Goal: Task Accomplishment & Management: Manage account settings

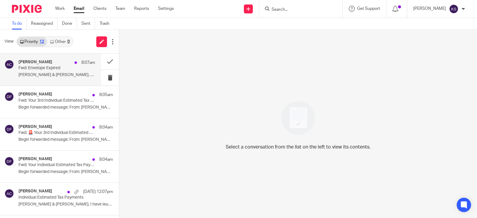
click at [38, 62] on h4 "Amy Corfixsen" at bounding box center [35, 62] width 34 height 5
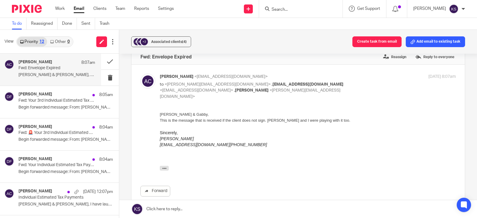
scroll to position [11, 0]
click at [164, 169] on icon "button" at bounding box center [164, 169] width 4 height 4
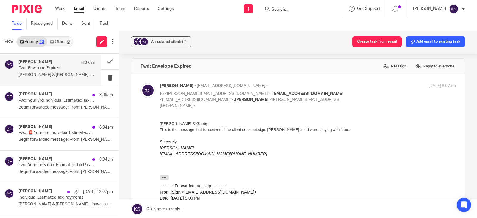
scroll to position [0, 0]
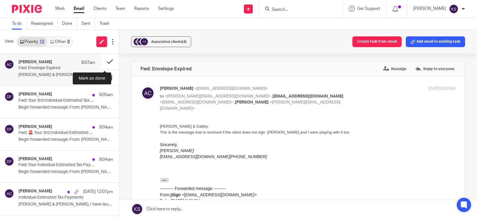
click at [104, 61] on button at bounding box center [110, 62] width 18 height 16
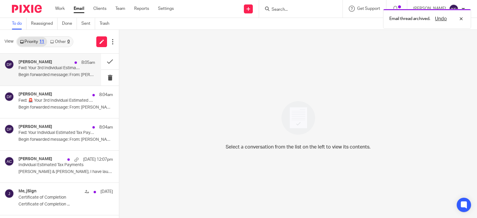
click at [33, 61] on h4 "Donna Ferguson" at bounding box center [35, 62] width 34 height 5
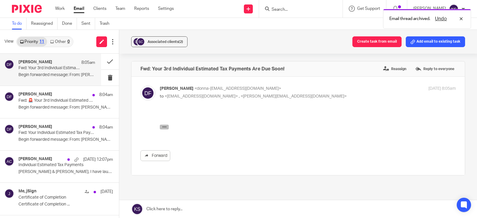
click at [163, 126] on icon "button" at bounding box center [164, 127] width 4 height 4
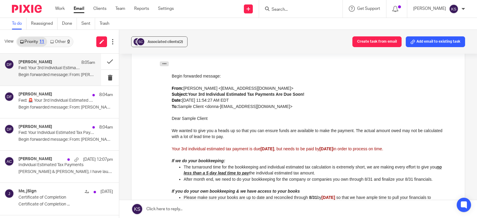
scroll to position [58, 0]
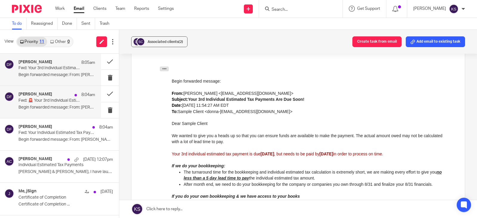
click at [50, 98] on p "Fwd: 🚨 Your 3rd Individual Estimated Tax Payments are due soon! ACTION NEEDED" at bounding box center [48, 100] width 61 height 5
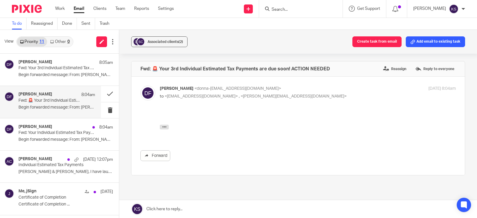
scroll to position [0, 0]
click at [165, 126] on icon "button" at bounding box center [164, 127] width 4 height 4
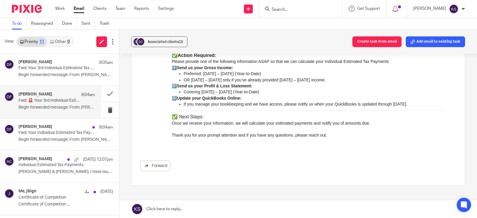
scroll to position [179, 0]
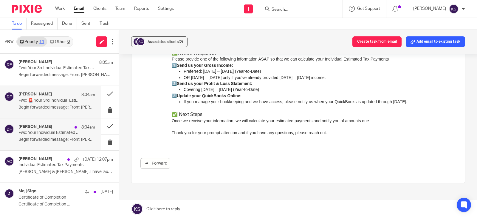
click at [45, 131] on p "Fwd: Your Individual Estimated Tax Payment(s) Are Due" at bounding box center [48, 132] width 61 height 5
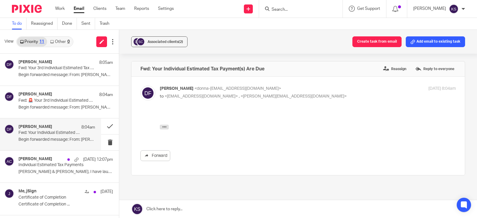
scroll to position [0, 0]
click at [164, 127] on icon "button" at bounding box center [164, 127] width 4 height 4
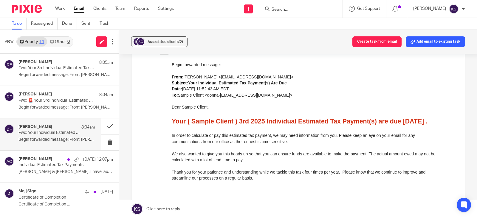
scroll to position [60, 0]
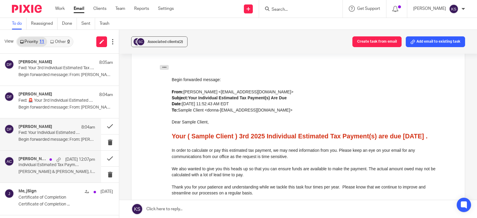
click at [41, 165] on p "Individual Estimated Tax Payments" at bounding box center [48, 165] width 61 height 5
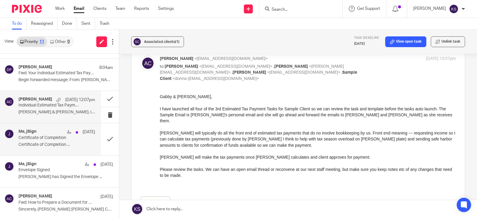
click at [28, 129] on div "Me, jSign Aug 7 Certificate of Completion Certificate of Completion ..." at bounding box center [50, 139] width 101 height 32
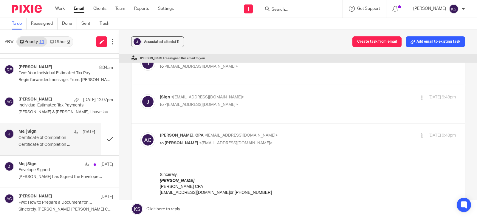
scroll to position [0, 0]
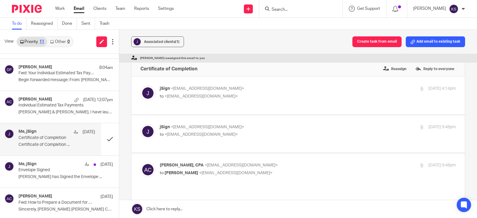
click at [192, 95] on span "<[EMAIL_ADDRESS][DOMAIN_NAME]>" at bounding box center [201, 96] width 73 height 4
checkbox input "true"
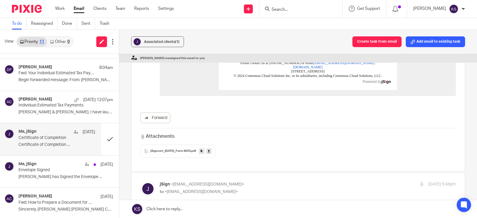
scroll to position [209, 0]
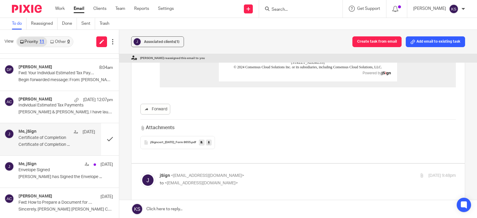
click at [175, 141] on span "jSigncert_08-07-2025_Form 8655" at bounding box center [170, 143] width 41 height 4
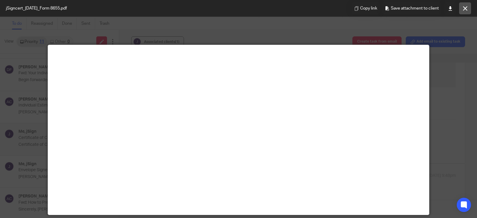
click at [465, 9] on icon at bounding box center [465, 8] width 4 height 4
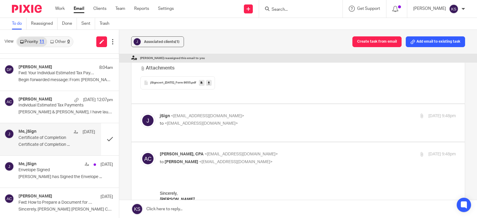
scroll to position [298, 0]
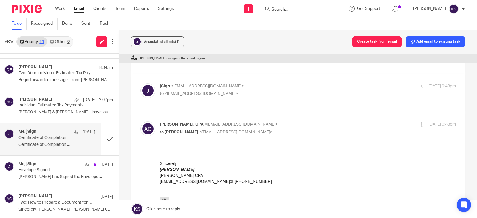
click at [193, 91] on p "to <amylcpa@gmail.com>" at bounding box center [259, 94] width 198 height 6
checkbox input "true"
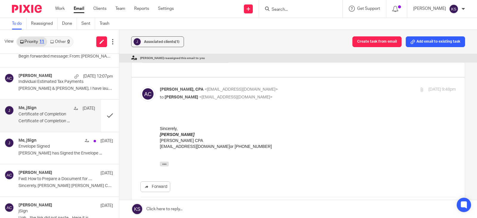
scroll to position [119, 0]
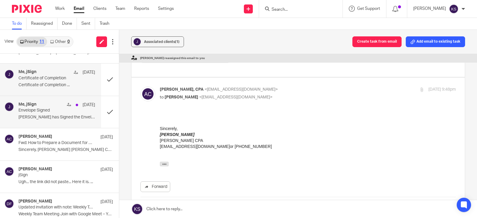
click at [45, 108] on div "Me, jSign Aug 7" at bounding box center [56, 105] width 77 height 6
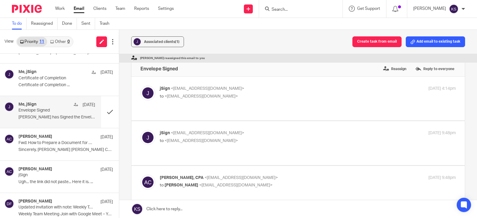
scroll to position [0, 0]
click at [193, 95] on span "<[EMAIL_ADDRESS][DOMAIN_NAME]>" at bounding box center [201, 96] width 73 height 4
checkbox input "true"
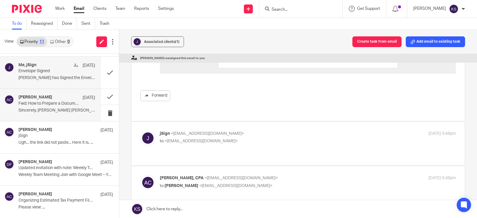
scroll to position [159, 0]
click at [51, 101] on p "Fwd: How to Prepare a Document for Signatures" at bounding box center [48, 103] width 61 height 5
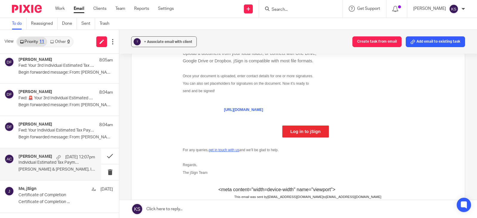
scroll to position [0, 0]
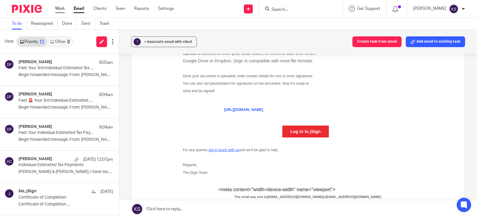
click at [61, 8] on link "Work" at bounding box center [60, 9] width 10 height 6
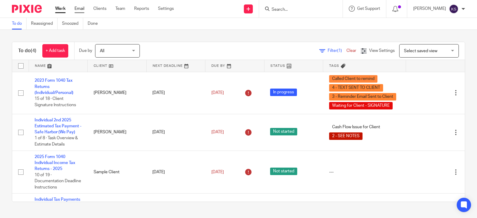
click at [80, 7] on link "Email" at bounding box center [80, 9] width 10 height 6
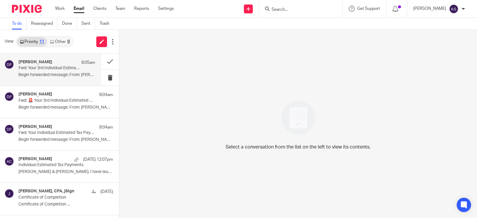
click at [47, 64] on h4 "Donna Ferguson" at bounding box center [35, 62] width 34 height 5
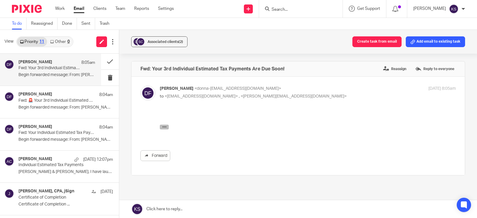
click at [165, 127] on icon "button" at bounding box center [164, 127] width 4 height 4
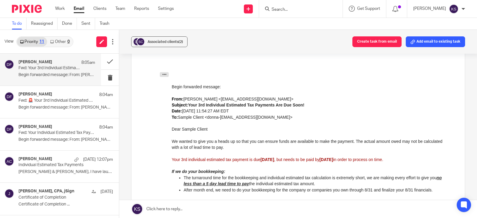
scroll to position [60, 0]
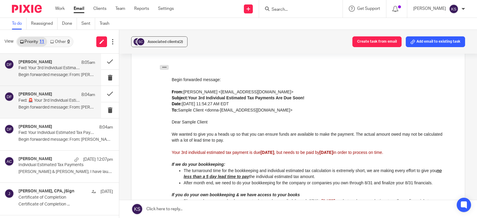
click at [58, 98] on p "Fwd: 🚨 Your 3rd Individual Estimated Tax Payments are due soon! ACTION NEEDED" at bounding box center [48, 100] width 61 height 5
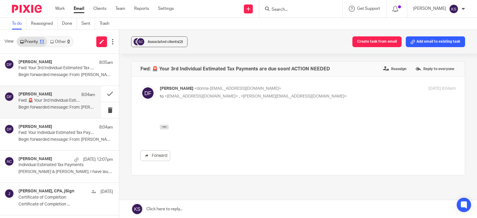
scroll to position [0, 0]
click at [163, 126] on icon "button" at bounding box center [164, 127] width 4 height 4
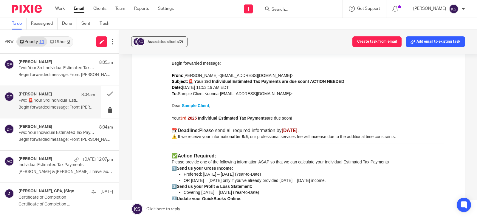
scroll to position [90, 0]
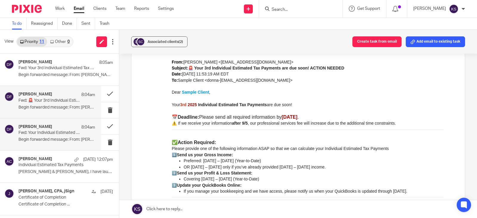
click at [42, 129] on h4 "[PERSON_NAME]" at bounding box center [35, 126] width 34 height 5
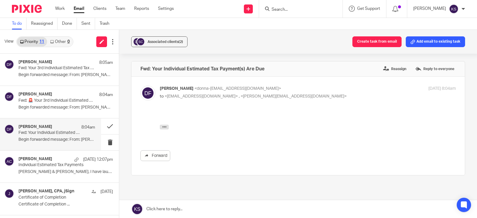
scroll to position [0, 0]
click at [165, 126] on icon "button" at bounding box center [164, 127] width 4 height 4
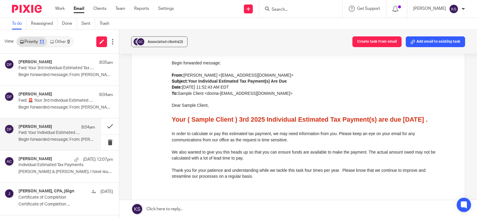
scroll to position [90, 0]
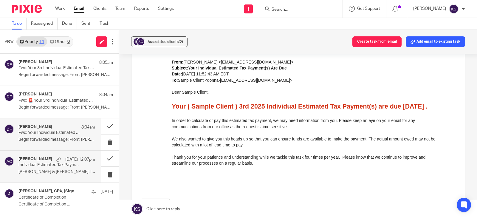
click at [44, 163] on p "Individual Estimated Tax Payments" at bounding box center [48, 165] width 61 height 5
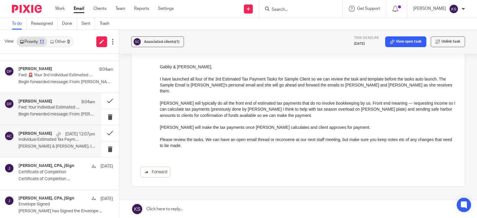
scroll to position [60, 0]
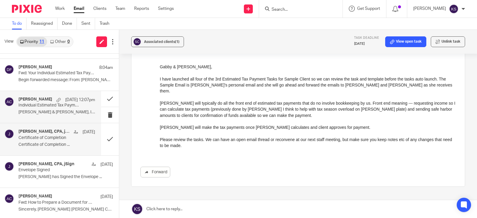
click at [41, 130] on h4 "[PERSON_NAME], CPA, jSign" at bounding box center [44, 131] width 52 height 5
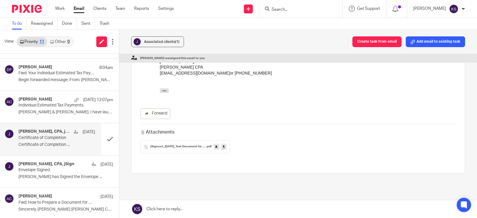
scroll to position [161, 0]
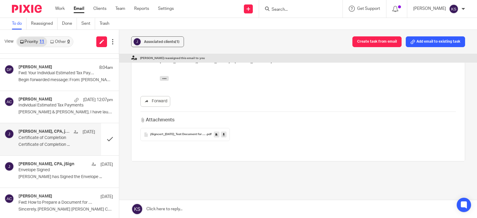
click at [173, 128] on div "jSigncert_08-07-2025_Test Document for Jsign .pdf" at bounding box center [186, 134] width 90 height 13
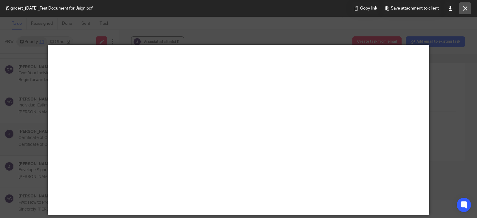
click at [465, 9] on icon at bounding box center [465, 8] width 4 height 4
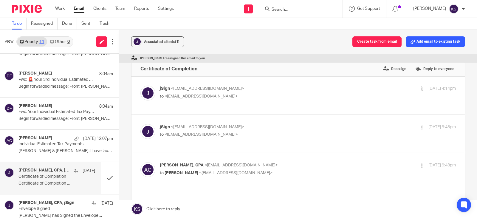
scroll to position [0, 0]
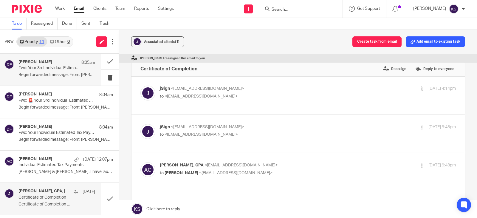
click at [64, 66] on p "Fwd: Your 3rd Individual Estimated Tax Payments Are Due Soon!" at bounding box center [48, 68] width 61 height 5
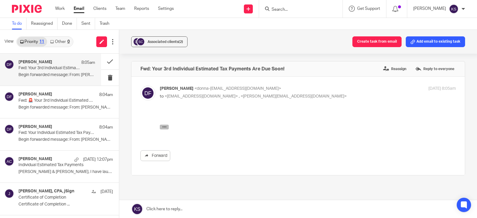
click at [163, 128] on icon "button" at bounding box center [164, 127] width 4 height 4
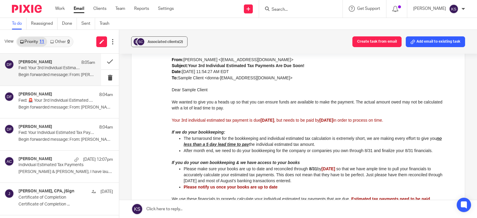
scroll to position [90, 0]
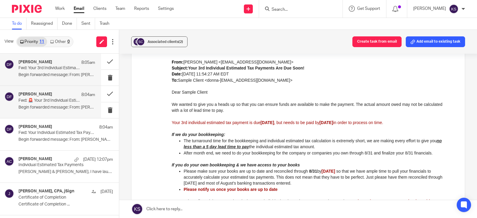
click at [46, 97] on h4 "[PERSON_NAME]" at bounding box center [35, 94] width 34 height 5
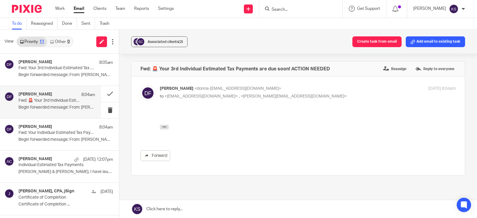
scroll to position [0, 0]
click at [166, 127] on icon "button" at bounding box center [164, 127] width 4 height 4
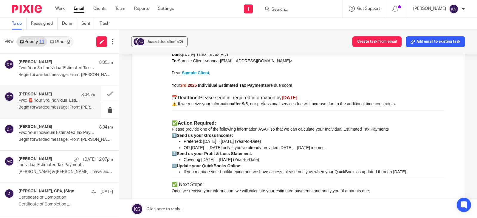
scroll to position [119, 0]
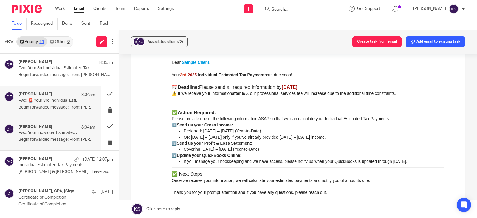
click at [40, 126] on h4 "[PERSON_NAME]" at bounding box center [35, 126] width 34 height 5
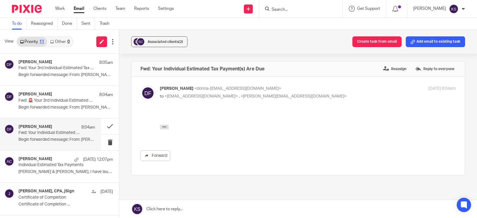
scroll to position [0, 0]
click at [164, 126] on icon "button" at bounding box center [164, 127] width 4 height 4
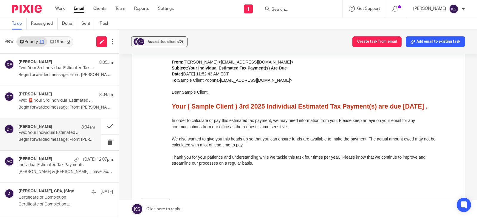
scroll to position [119, 0]
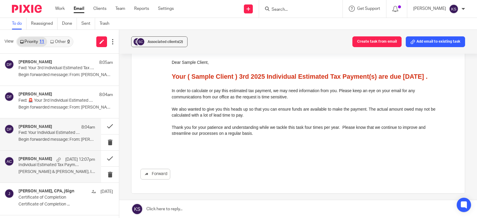
click at [44, 159] on h4 "[PERSON_NAME]" at bounding box center [35, 159] width 34 height 5
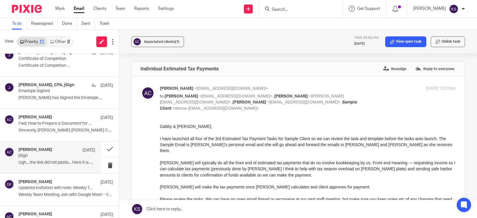
scroll to position [149, 0]
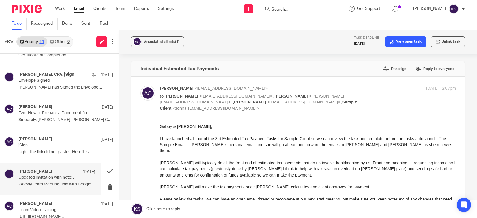
click at [32, 171] on h4 "[PERSON_NAME]" at bounding box center [35, 171] width 34 height 5
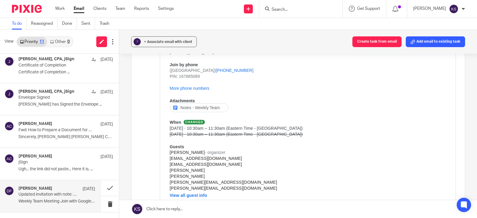
scroll to position [132, 0]
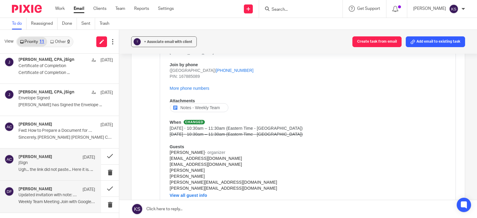
click at [30, 152] on div "Amy Corfixsen Aug 7 jSign Ugh... the link did not paste... Here it is. ..." at bounding box center [50, 165] width 101 height 32
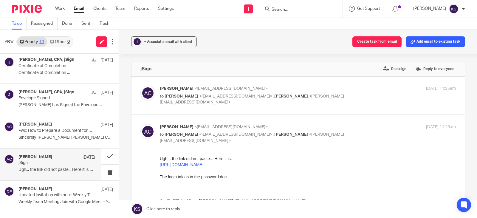
scroll to position [0, 0]
click at [37, 123] on h4 "[PERSON_NAME]" at bounding box center [35, 124] width 34 height 5
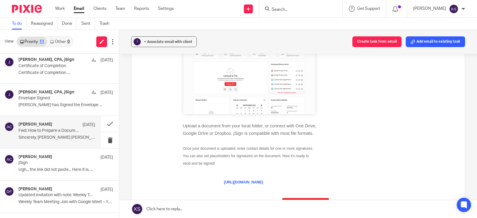
scroll to position [221, 0]
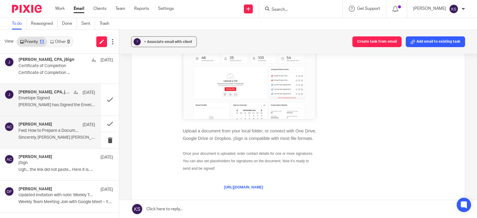
click at [31, 94] on h4 "Amy L Corfixsen, CPA, jSign" at bounding box center [44, 92] width 52 height 5
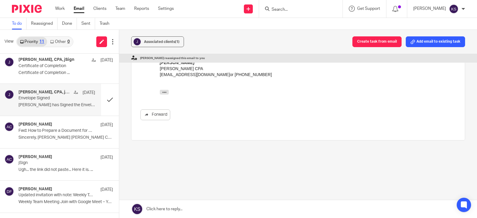
scroll to position [0, 0]
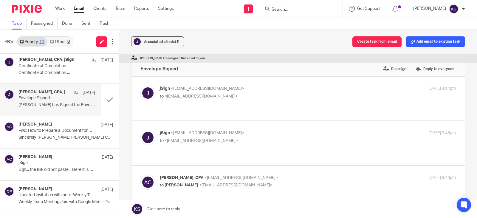
click at [192, 96] on span "<amylcpa@gmail.com>" at bounding box center [201, 96] width 73 height 4
checkbox input "true"
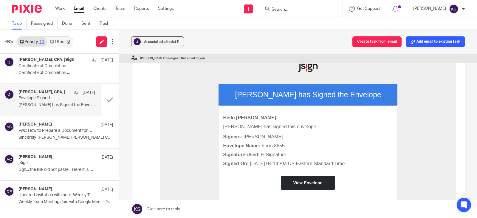
scroll to position [90, 0]
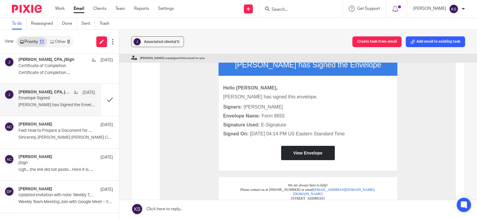
click at [303, 152] on link "View Envelope" at bounding box center [308, 152] width 45 height 5
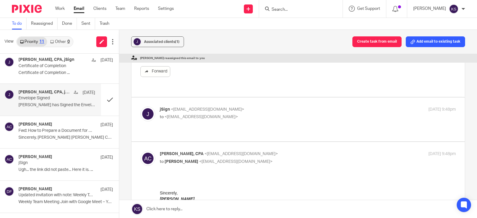
scroll to position [269, 0]
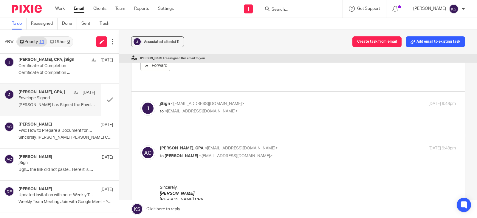
click at [197, 109] on span "<amylcpa@gmail.com>" at bounding box center [201, 111] width 73 height 4
checkbox input "true"
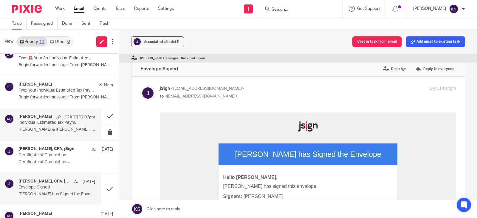
scroll to position [60, 0]
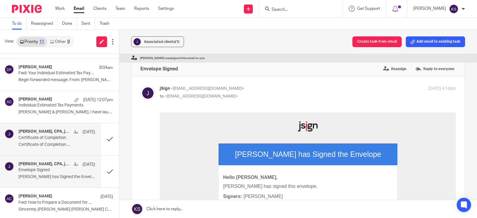
click at [48, 130] on h4 "[PERSON_NAME], CPA, jSign" at bounding box center [44, 131] width 52 height 5
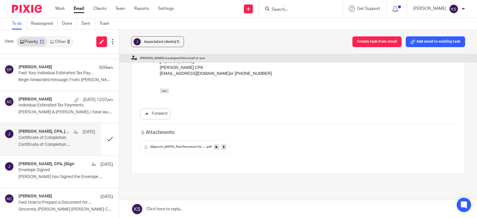
scroll to position [149, 0]
click at [192, 140] on div "jSigncert_08-07-2025_Test Document for Jsign .pdf" at bounding box center [186, 146] width 90 height 13
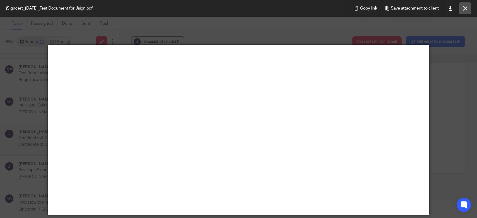
click at [466, 6] on icon at bounding box center [465, 8] width 4 height 4
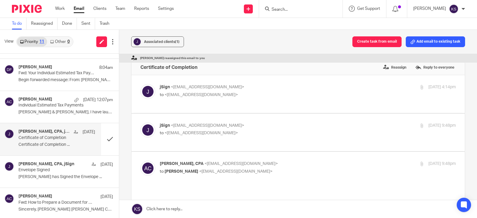
scroll to position [0, 0]
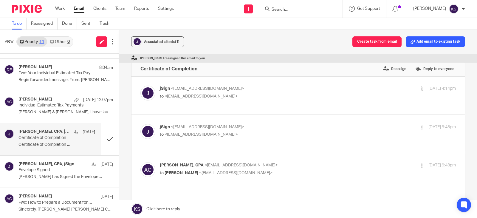
click at [192, 132] on span "<[EMAIL_ADDRESS][DOMAIN_NAME]>" at bounding box center [201, 134] width 73 height 4
checkbox input "true"
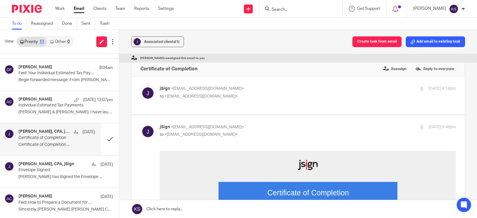
click at [193, 94] on p "to <amylcpa@gmail.com>" at bounding box center [259, 96] width 198 height 6
checkbox input "true"
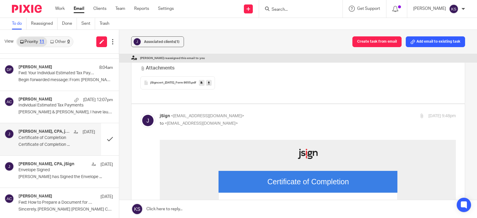
scroll to position [239, 0]
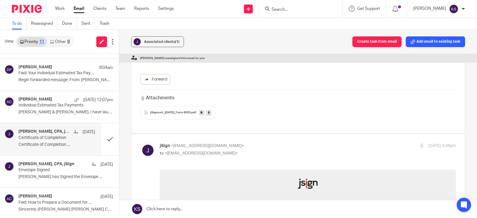
click at [179, 112] on span "jSigncert_08-07-2025_Form 8655" at bounding box center [170, 113] width 41 height 4
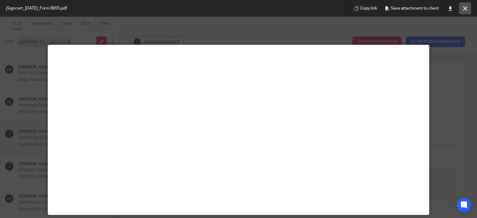
click at [465, 10] on icon at bounding box center [465, 8] width 4 height 4
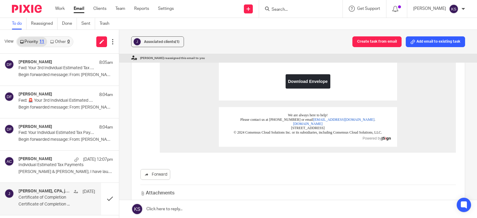
scroll to position [119, 0]
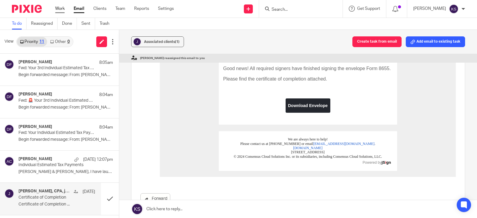
click at [61, 8] on link "Work" at bounding box center [60, 9] width 10 height 6
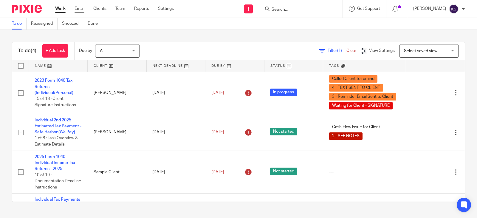
click at [81, 8] on link "Email" at bounding box center [80, 9] width 10 height 6
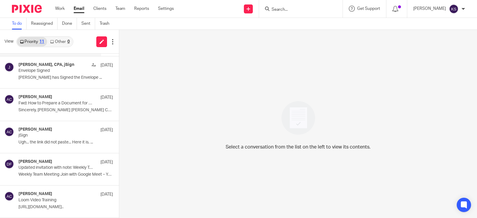
scroll to position [191, 0]
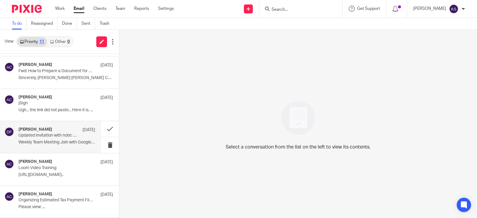
click at [60, 135] on p "Updated invitation with note: Weekly Team Meeting @ [DATE] 10:30am - 11:30am (E…" at bounding box center [48, 135] width 61 height 5
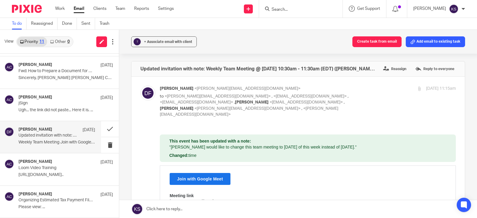
scroll to position [161, 0]
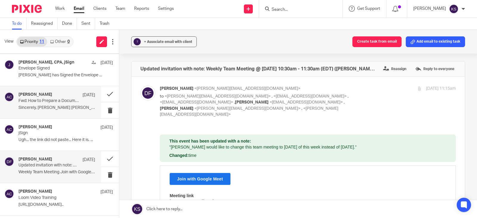
click at [52, 98] on div "Amy Corfixsen Aug 7" at bounding box center [56, 95] width 77 height 6
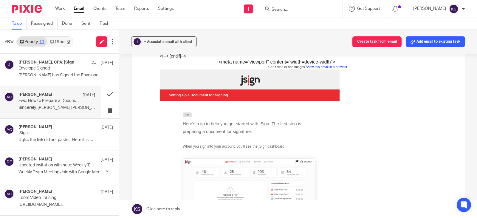
scroll to position [30, 0]
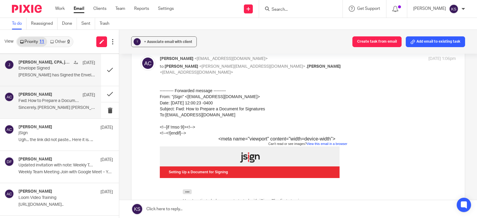
click at [53, 68] on p "Envelope Signed" at bounding box center [48, 68] width 61 height 5
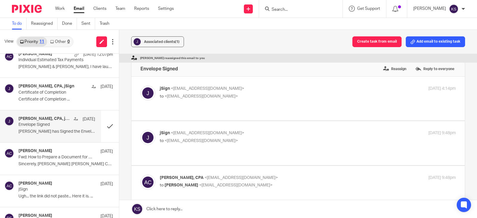
scroll to position [102, 0]
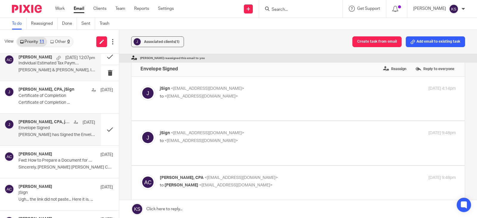
click at [55, 62] on p "Individual Estimated Tax Payments" at bounding box center [48, 63] width 61 height 5
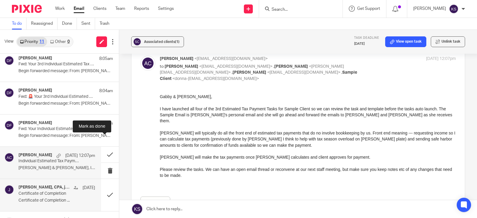
scroll to position [0, 0]
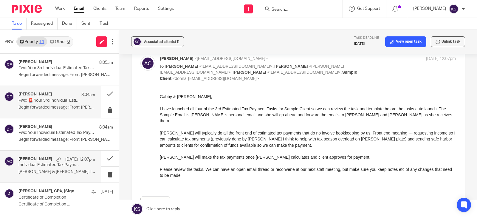
click at [50, 98] on div "Donna Ferguson 8:04am Fwd: 🚨 Your 3rd Individual Estimated Tax Payments are due…" at bounding box center [56, 102] width 77 height 20
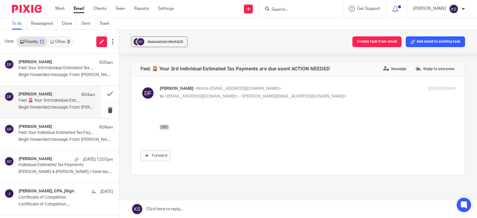
click at [162, 127] on icon "button" at bounding box center [164, 127] width 4 height 4
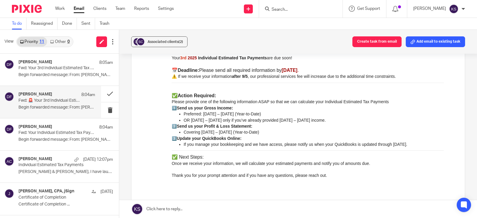
scroll to position [149, 0]
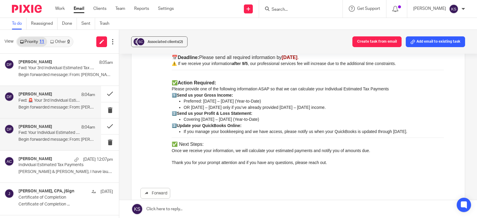
click at [47, 129] on h4 "[PERSON_NAME]" at bounding box center [35, 126] width 34 height 5
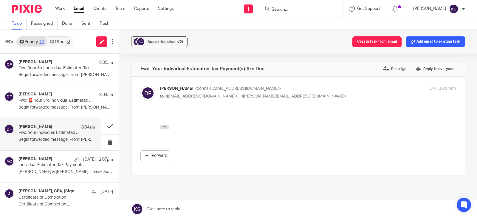
scroll to position [0, 0]
click at [164, 128] on icon "button" at bounding box center [164, 127] width 4 height 4
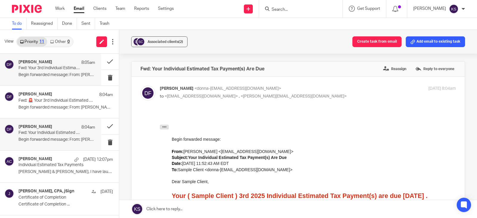
click at [66, 67] on p "Fwd: Your 3rd Individual Estimated Tax Payments Are Due Soon!" at bounding box center [48, 68] width 61 height 5
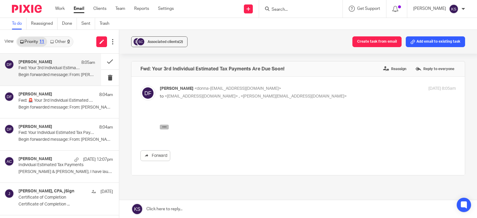
click at [163, 126] on icon "button" at bounding box center [164, 127] width 4 height 4
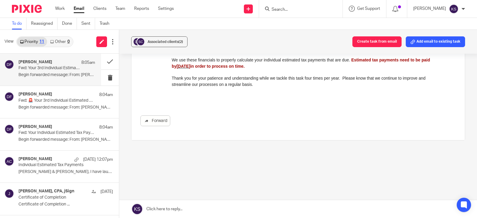
scroll to position [237, 0]
click at [49, 95] on h4 "[PERSON_NAME]" at bounding box center [35, 94] width 34 height 5
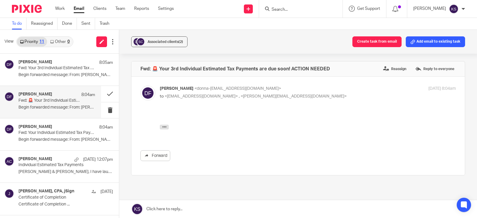
scroll to position [0, 0]
click at [164, 128] on icon "button" at bounding box center [164, 127] width 4 height 4
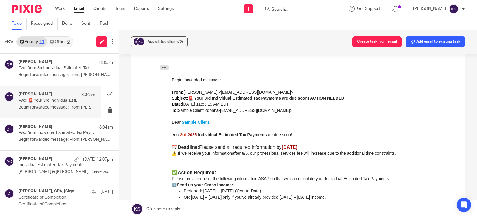
scroll to position [60, 0]
click at [43, 129] on div "Donna Ferguson 8:04am" at bounding box center [56, 127] width 77 height 6
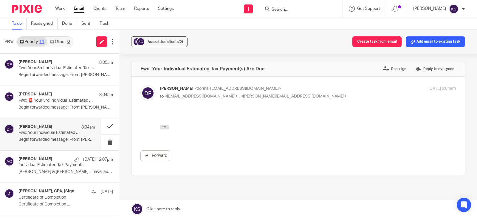
scroll to position [0, 0]
click at [163, 127] on icon "button" at bounding box center [164, 127] width 4 height 4
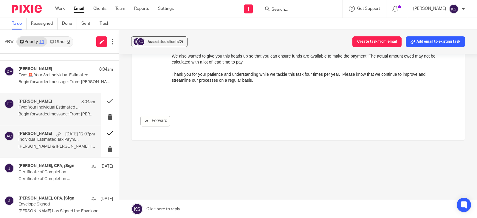
scroll to position [60, 0]
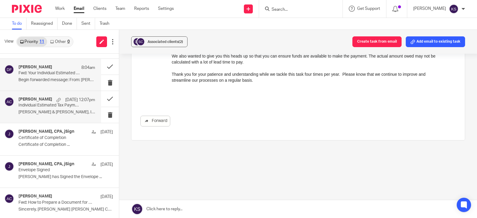
click at [53, 101] on div "[DATE] 12:07pm" at bounding box center [74, 100] width 42 height 6
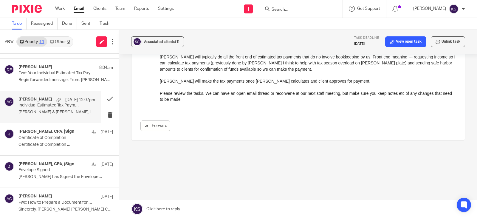
scroll to position [0, 0]
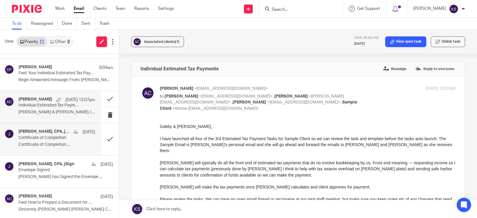
click at [50, 130] on h4 "[PERSON_NAME], CPA, jSign" at bounding box center [44, 131] width 52 height 5
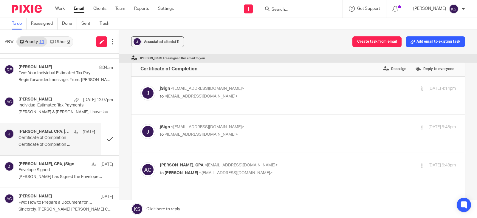
click at [184, 96] on span "<[EMAIL_ADDRESS][DOMAIN_NAME]>" at bounding box center [201, 96] width 73 height 4
checkbox input "true"
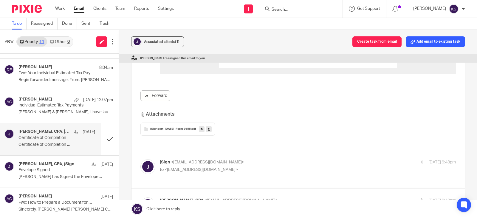
scroll to position [239, 0]
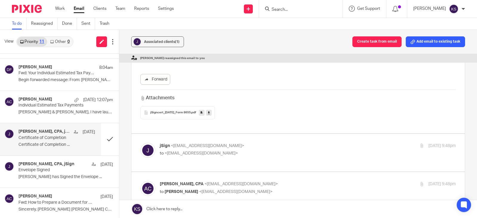
click at [197, 151] on span "<[EMAIL_ADDRESS][DOMAIN_NAME]>" at bounding box center [201, 153] width 73 height 4
checkbox input "true"
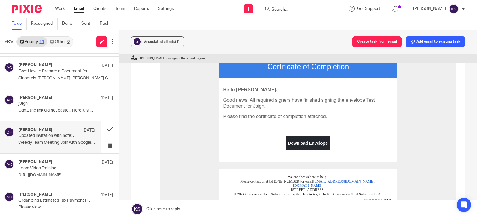
scroll to position [191, 0]
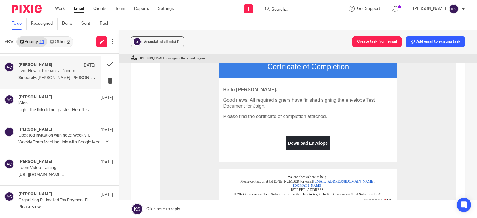
click at [55, 67] on div "Amy Corfixsen Aug 7" at bounding box center [56, 65] width 77 height 6
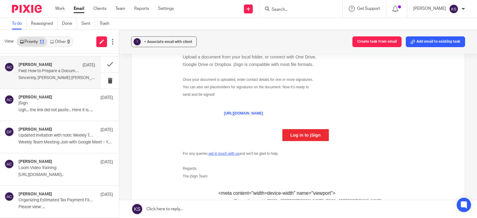
scroll to position [298, 0]
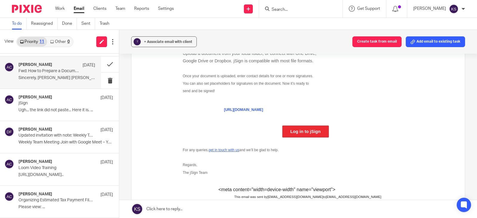
click at [291, 134] on span "Log in to jSign" at bounding box center [306, 131] width 30 height 5
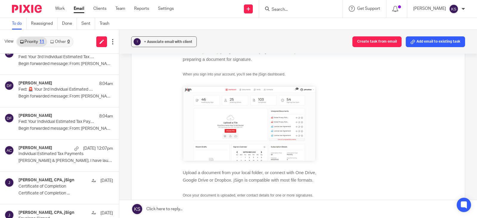
scroll to position [0, 0]
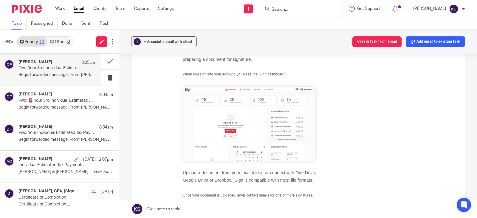
click at [49, 67] on p "Fwd: Your 3rd Individual Estimated Tax Payments Are Due Soon!" at bounding box center [48, 68] width 61 height 5
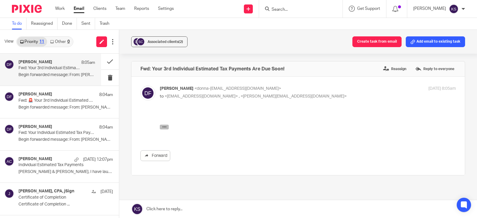
click at [166, 127] on button "button" at bounding box center [164, 127] width 9 height 5
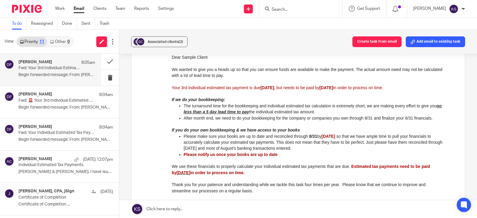
scroll to position [119, 0]
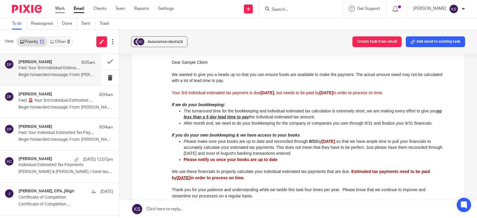
click at [61, 7] on link "Work" at bounding box center [60, 9] width 10 height 6
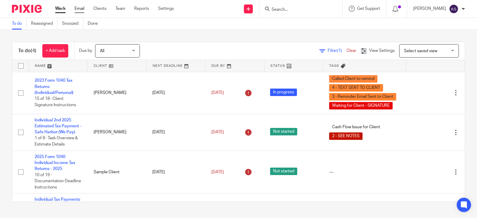
click at [81, 8] on link "Email" at bounding box center [80, 9] width 10 height 6
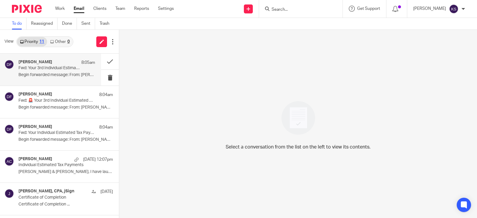
click at [60, 61] on div "[PERSON_NAME] 8:05am" at bounding box center [56, 63] width 77 height 6
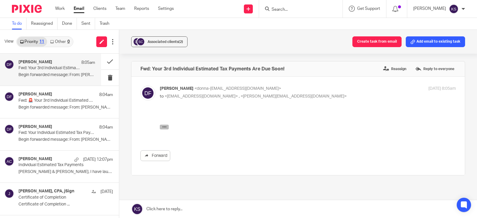
click at [165, 127] on icon "button" at bounding box center [164, 127] width 4 height 4
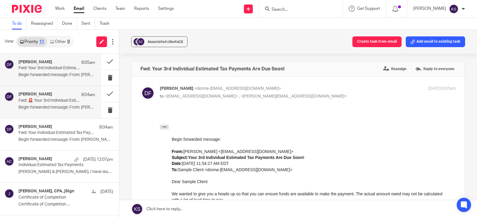
click at [45, 95] on h4 "[PERSON_NAME]" at bounding box center [35, 94] width 34 height 5
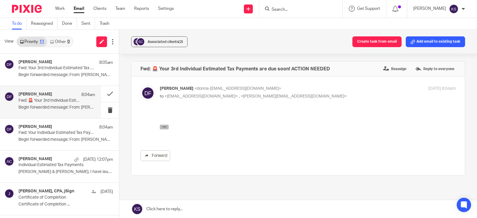
click at [166, 126] on icon "button" at bounding box center [164, 127] width 4 height 4
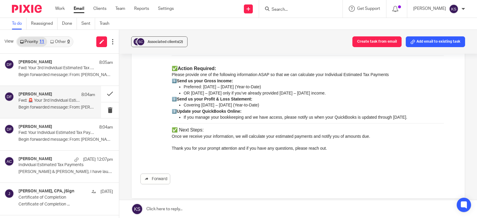
scroll to position [179, 0]
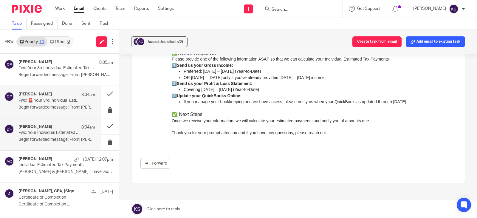
click at [52, 130] on p "Fwd: Your Individual Estimated Tax Payment(s) Are Due" at bounding box center [48, 132] width 61 height 5
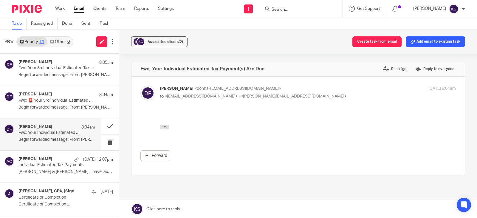
scroll to position [0, 0]
click at [166, 127] on icon "button" at bounding box center [164, 127] width 4 height 4
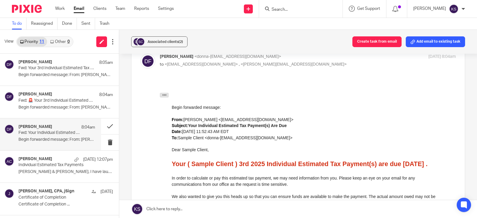
scroll to position [30, 0]
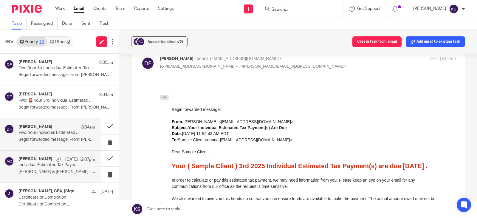
click at [43, 160] on h4 "[PERSON_NAME]" at bounding box center [35, 159] width 34 height 5
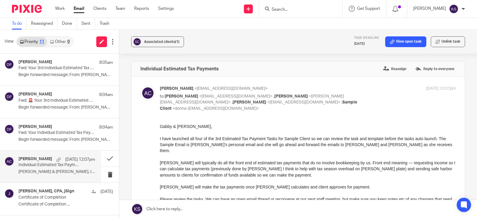
scroll to position [0, 0]
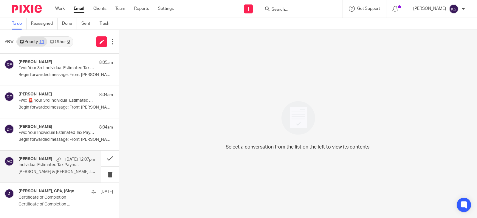
click at [46, 163] on p "Individual Estimated Tax Payments" at bounding box center [48, 165] width 61 height 5
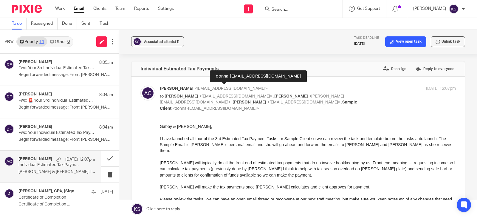
scroll to position [30, 0]
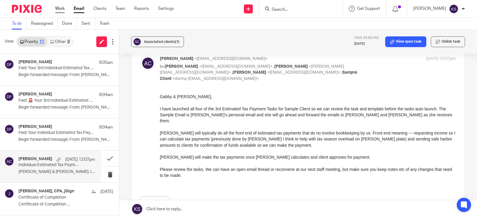
click at [59, 7] on link "Work" at bounding box center [60, 9] width 10 height 6
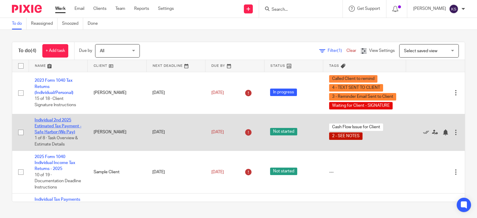
click at [60, 120] on link "Individual 2nd 2025 Estimated Tax Payment - Safe Harbor (We Pay)" at bounding box center [58, 126] width 47 height 16
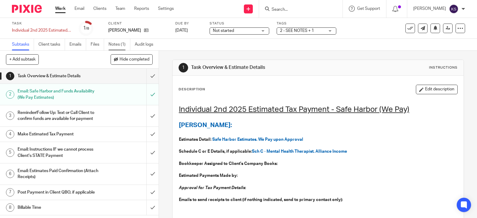
click at [118, 43] on link "Notes (1)" at bounding box center [120, 45] width 22 height 12
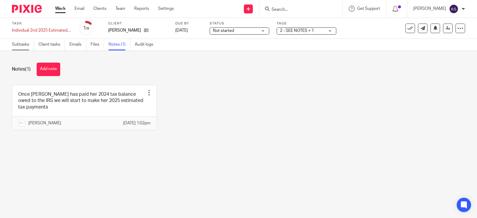
click at [19, 43] on link "Subtasks" at bounding box center [23, 45] width 22 height 12
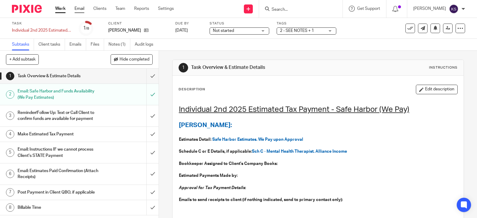
click at [81, 9] on link "Email" at bounding box center [80, 9] width 10 height 6
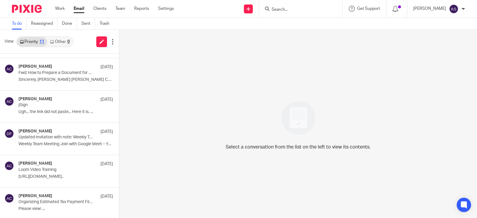
scroll to position [191, 0]
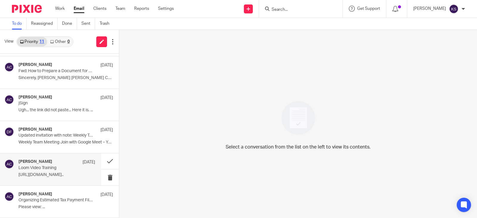
click at [38, 165] on div "[PERSON_NAME] [DATE]" at bounding box center [56, 162] width 77 height 6
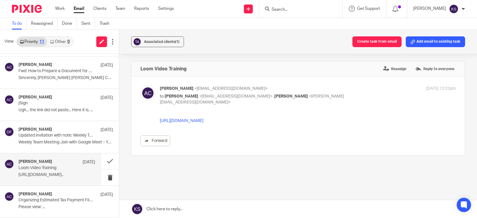
scroll to position [0, 0]
click at [203, 118] on link "[URL][DOMAIN_NAME]" at bounding box center [182, 120] width 44 height 5
click at [44, 165] on div "[PERSON_NAME] [DATE]" at bounding box center [56, 162] width 77 height 6
click at [203, 121] on link "[URL][DOMAIN_NAME]" at bounding box center [182, 120] width 44 height 5
click at [55, 68] on div "[PERSON_NAME] [DATE]" at bounding box center [56, 65] width 77 height 6
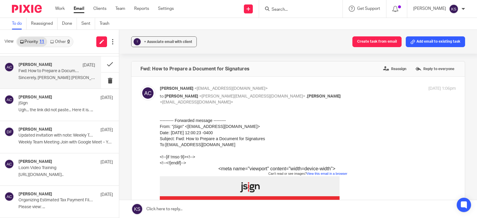
click at [413, 168] on td "<meta name="viewport" content="width=device-width"> Can't read or see images? V…" at bounding box center [308, 171] width 296 height 10
